Goal: Find contact information

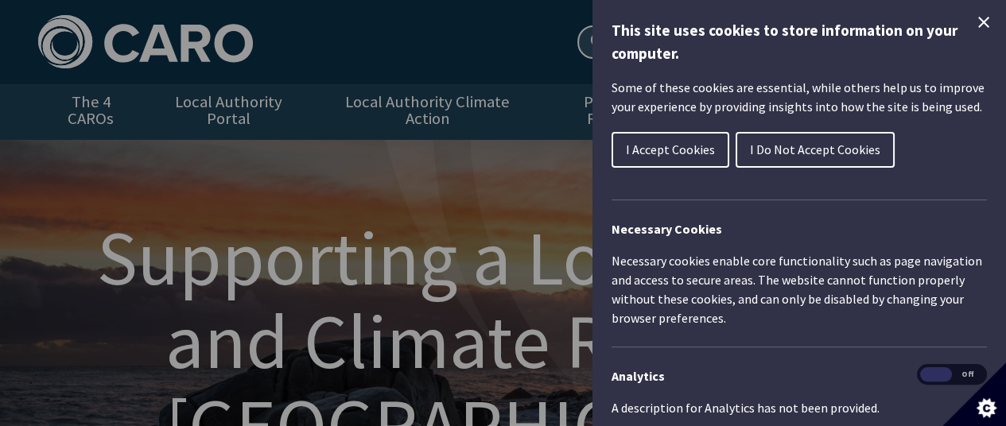
click at [974, 21] on icon "Close Cookie Control" at bounding box center [983, 22] width 19 height 19
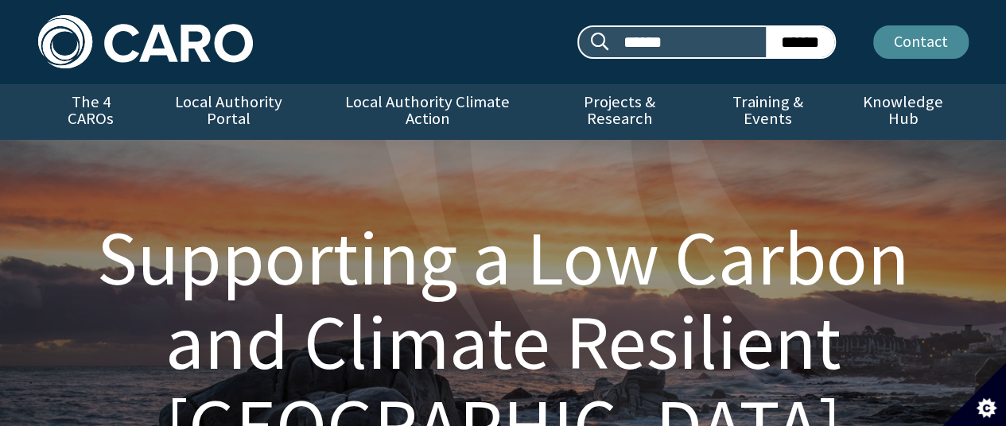
click at [893, 43] on link "Contact" at bounding box center [920, 41] width 95 height 33
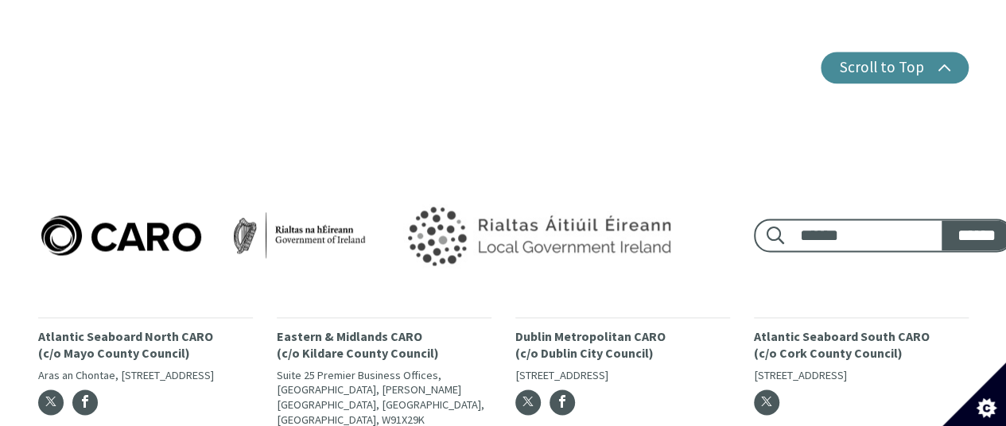
scroll to position [1113, 0]
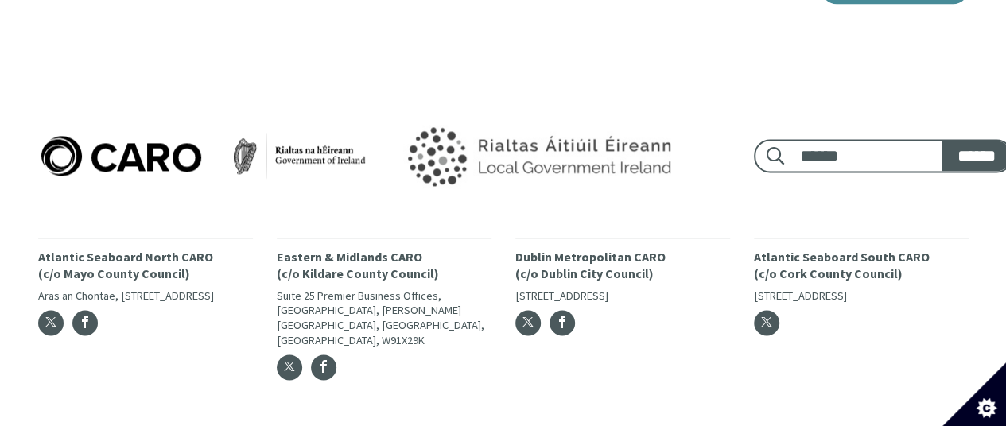
drag, startPoint x: 710, startPoint y: 278, endPoint x: 511, endPoint y: 276, distance: 198.8
click at [511, 276] on div "Dublin Metropolitan CARO (c/o Dublin City Council) Block 1, Floor 6, Civic Offi…" at bounding box center [622, 314] width 239 height 152
copy p "[STREET_ADDRESS]"
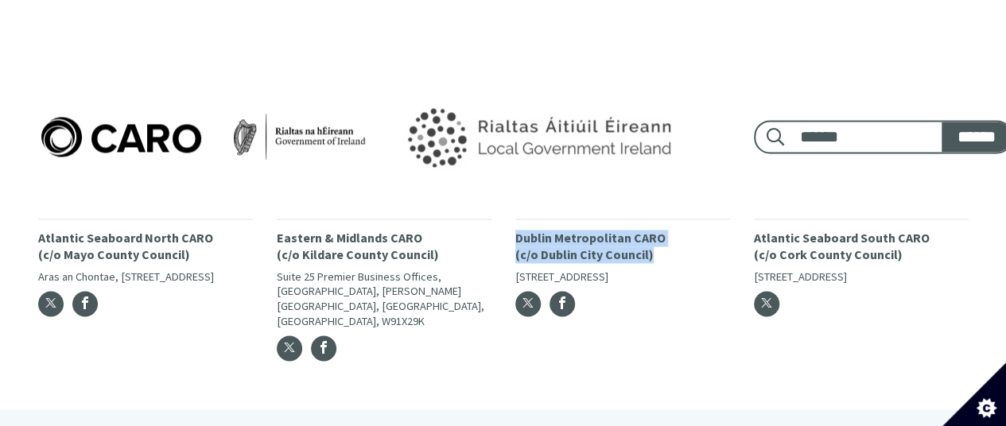
drag, startPoint x: 617, startPoint y: 230, endPoint x: 506, endPoint y: 223, distance: 111.6
click at [506, 223] on div "Dublin Metropolitan CARO (c/o Dublin City Council) Block 1, Floor 6, Civic Offi…" at bounding box center [622, 295] width 239 height 152
copy p "Dublin Metropolitan CARO (c/o Dublin City Council)"
